Goal: Book appointment/travel/reservation

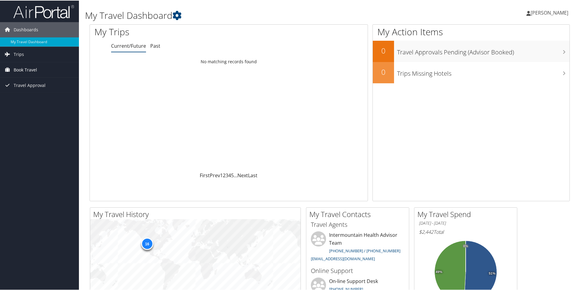
click at [33, 70] on span "Book Travel" at bounding box center [25, 69] width 23 height 15
click at [35, 101] on link "Book/Manage Online Trips" at bounding box center [39, 99] width 79 height 9
